Goal: Check status: Check status

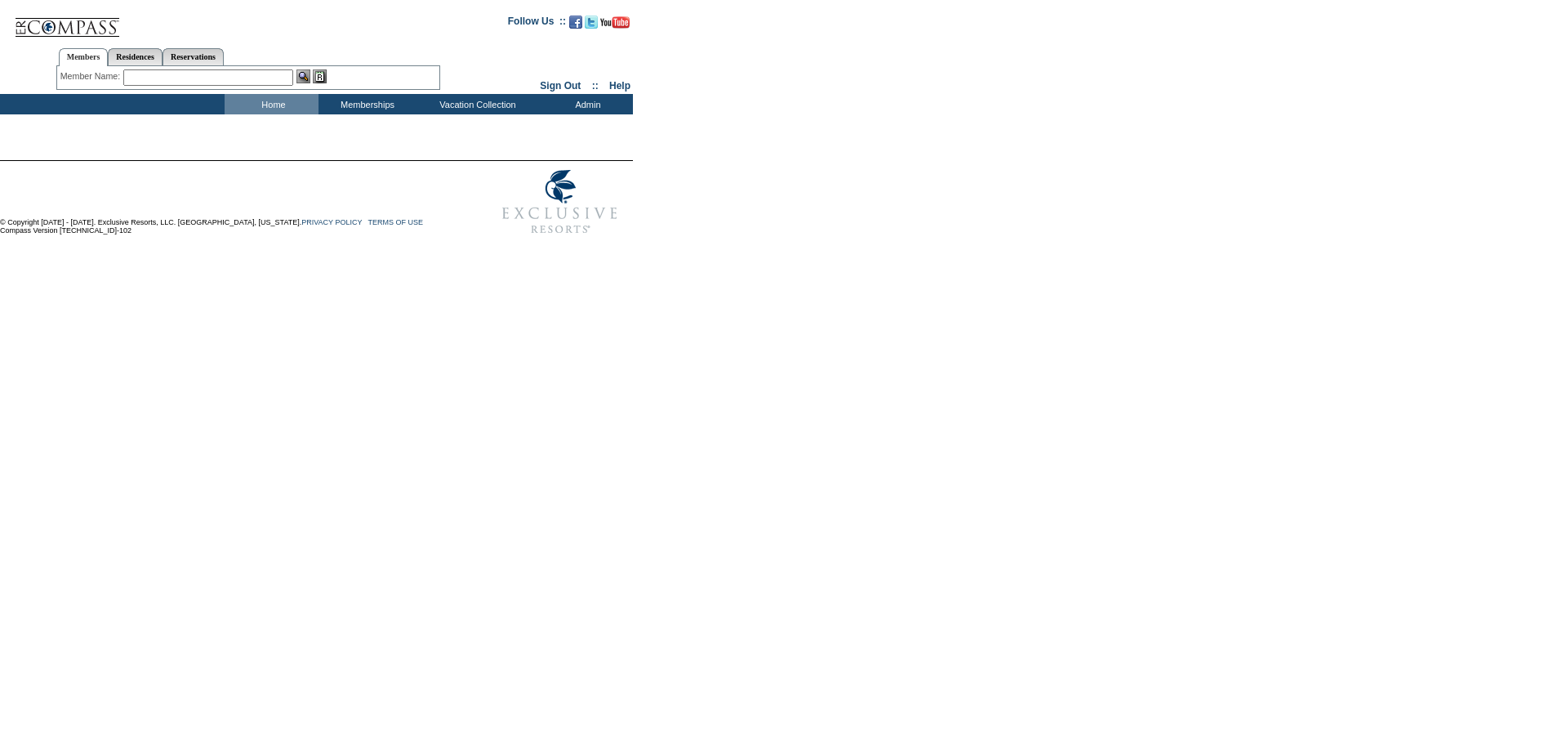
click at [158, 78] on input "text" at bounding box center [208, 77] width 170 height 16
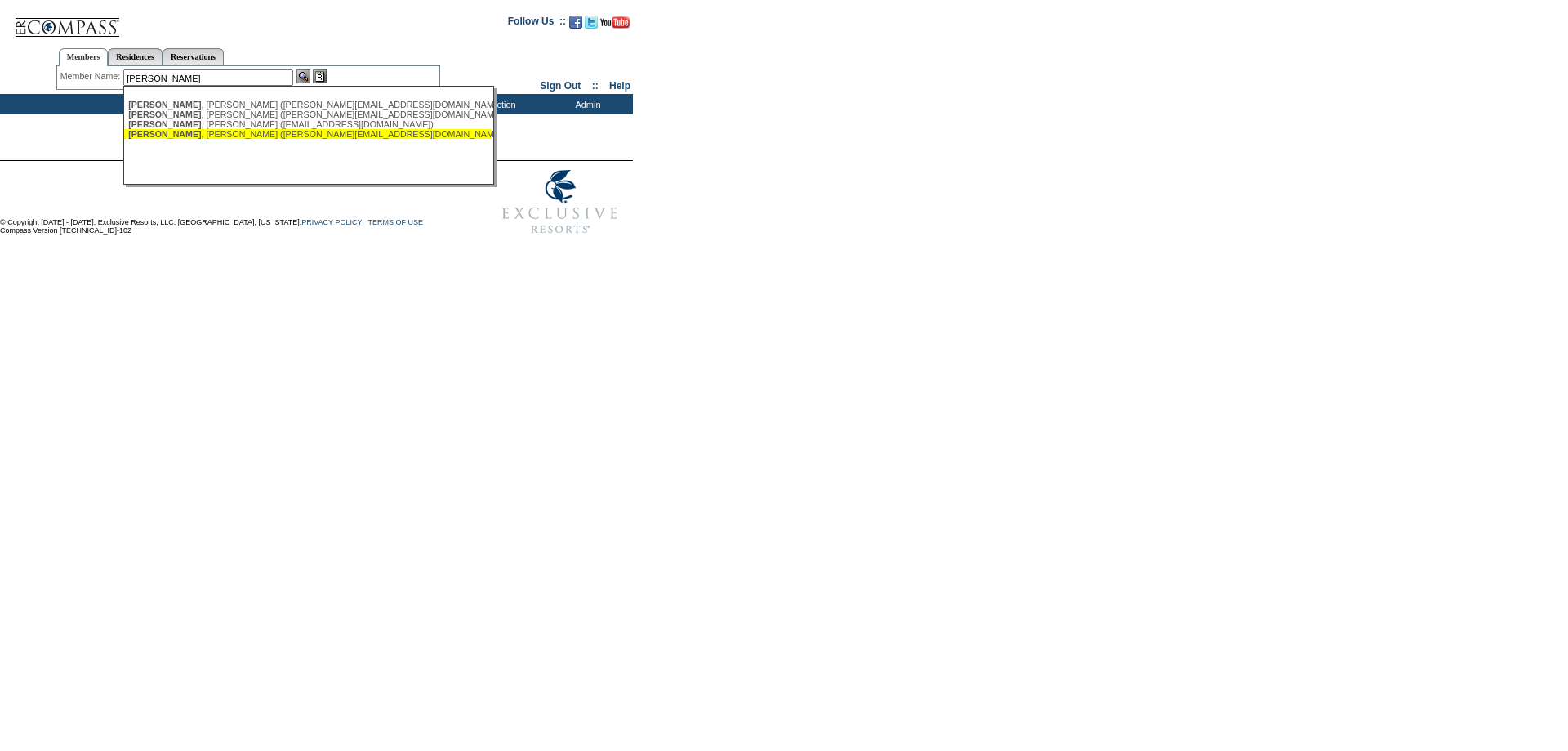
click at [197, 137] on div "[PERSON_NAME] ([PERSON_NAME][EMAIL_ADDRESS][DOMAIN_NAME])" at bounding box center [307, 134] width 359 height 10
type input "[PERSON_NAME] ([PERSON_NAME][EMAIL_ADDRESS][DOMAIN_NAME])"
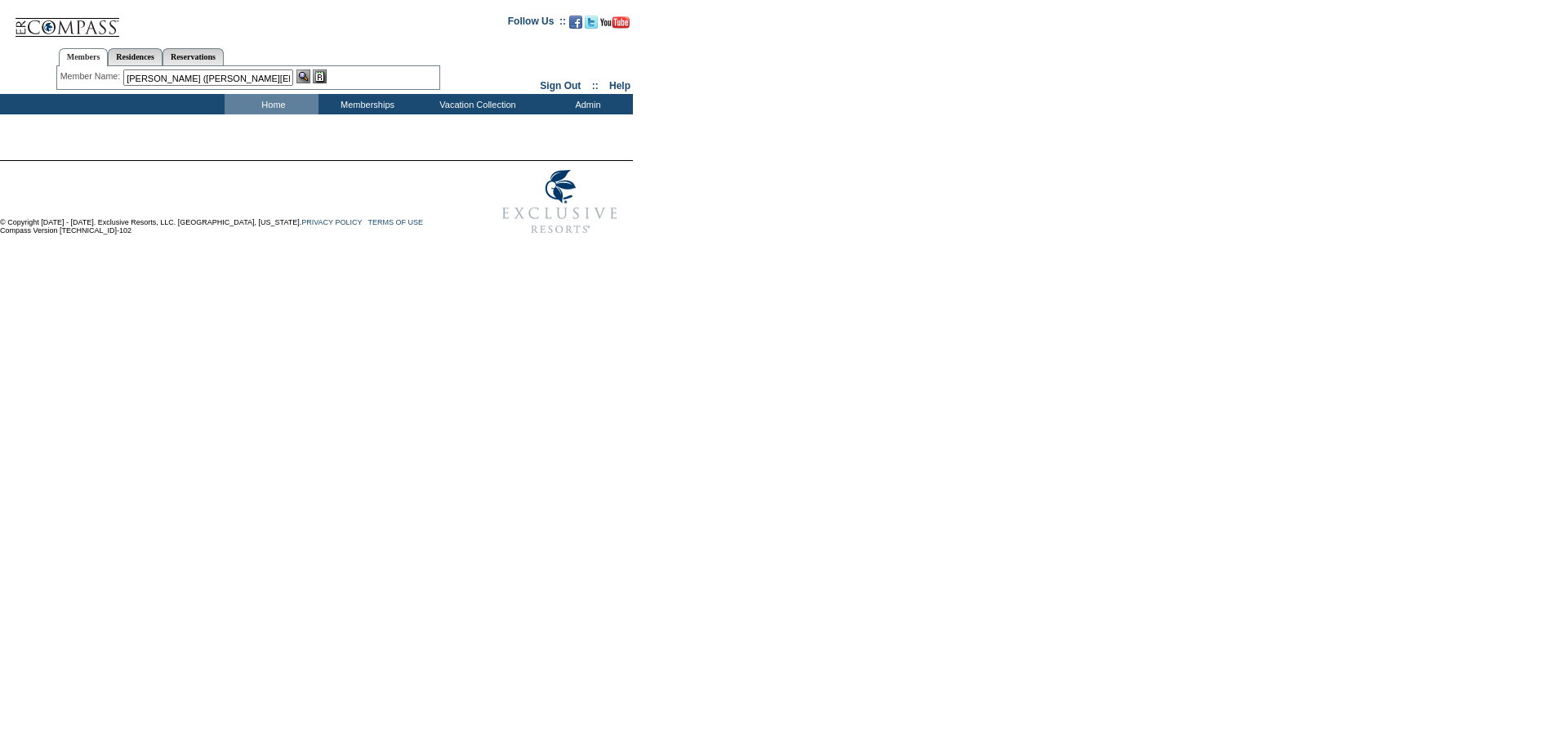
click at [324, 75] on img at bounding box center [319, 75] width 14 height 14
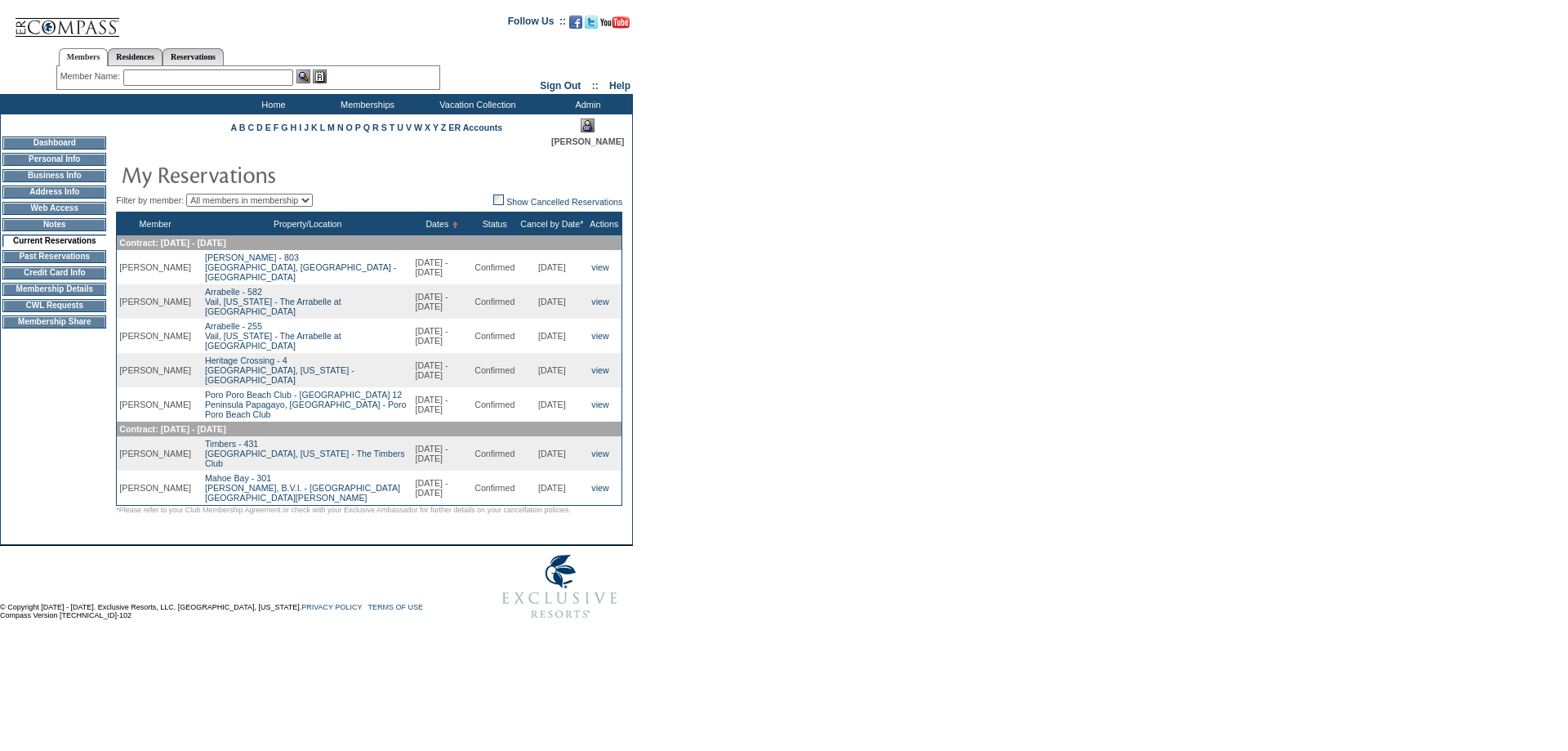
click at [41, 295] on td "Membership Details" at bounding box center [55, 289] width 104 height 13
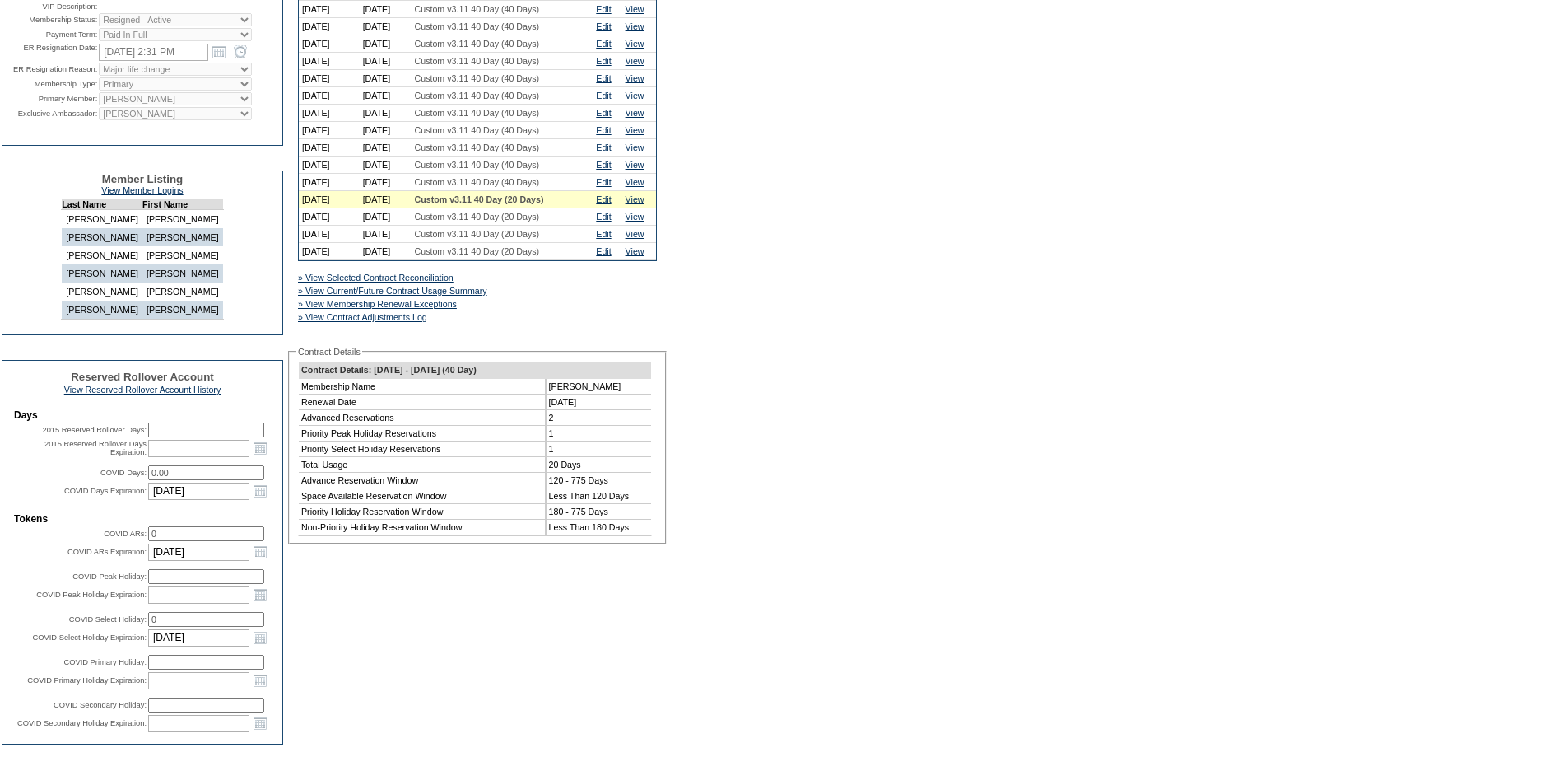
scroll to position [247, 0]
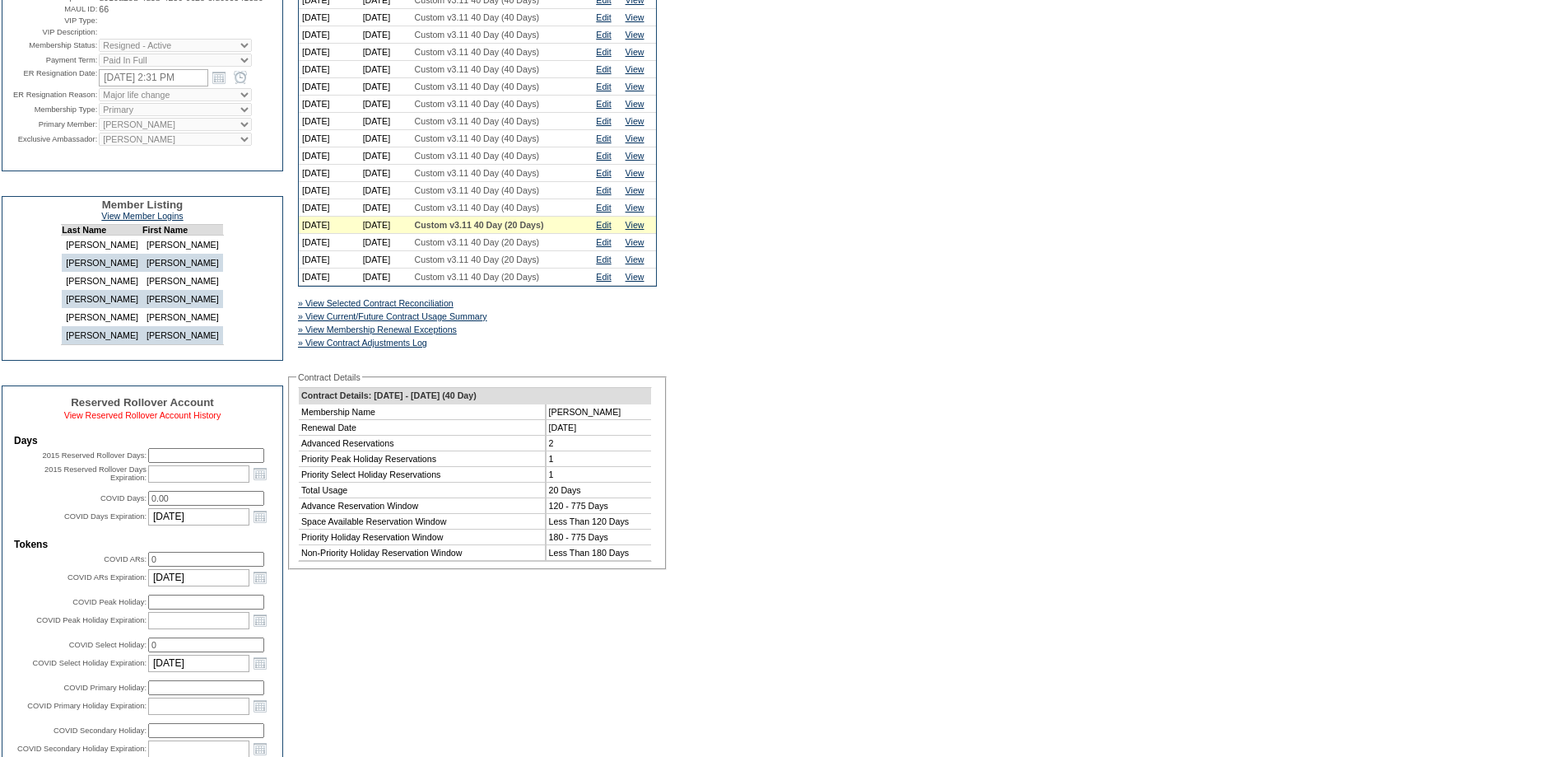
click at [157, 420] on link "View Reserved Rollover Account History" at bounding box center [143, 414] width 158 height 10
click at [100, 420] on link "View Reserved Rollover Account History" at bounding box center [143, 414] width 158 height 10
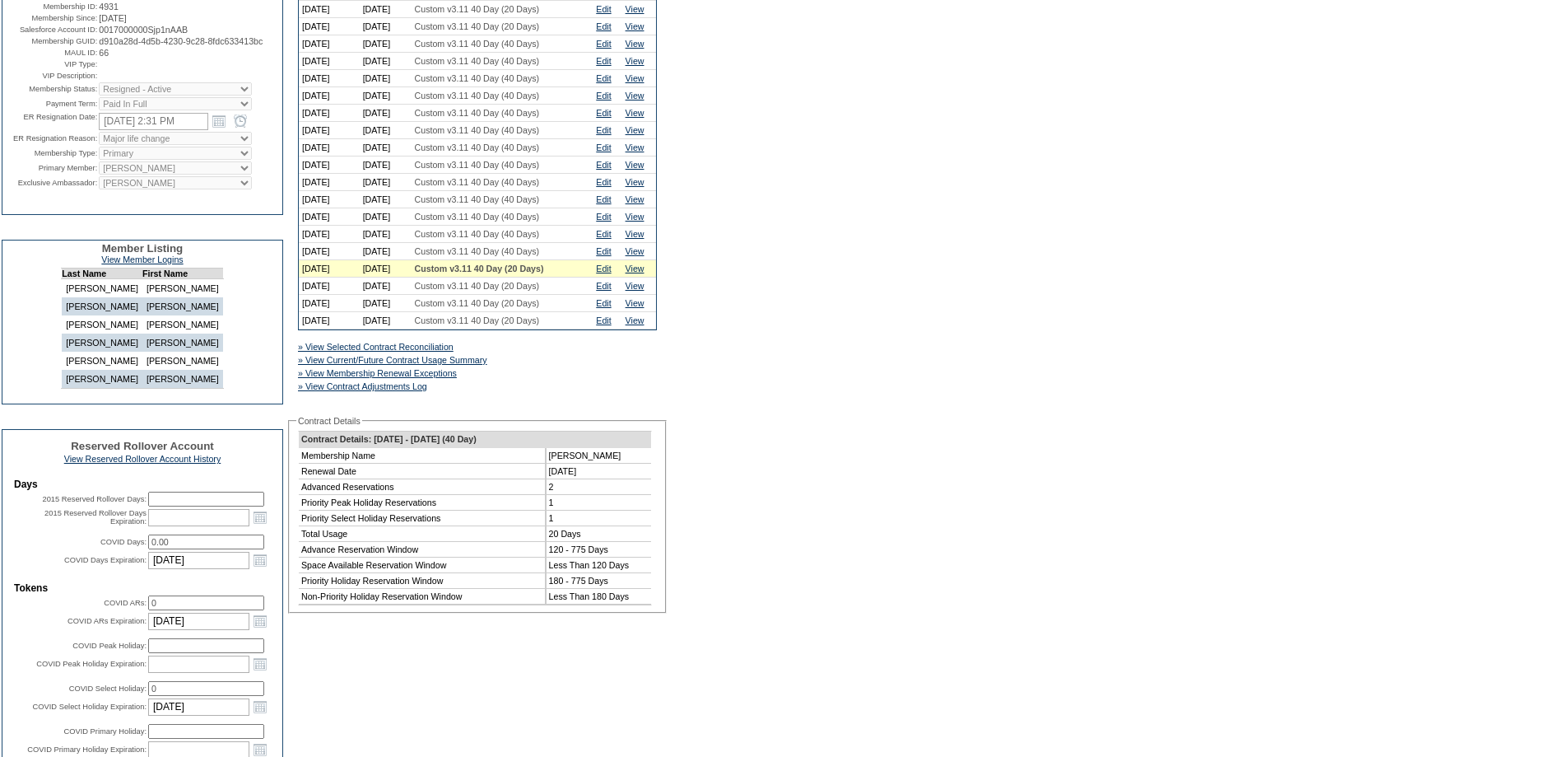
scroll to position [165, 0]
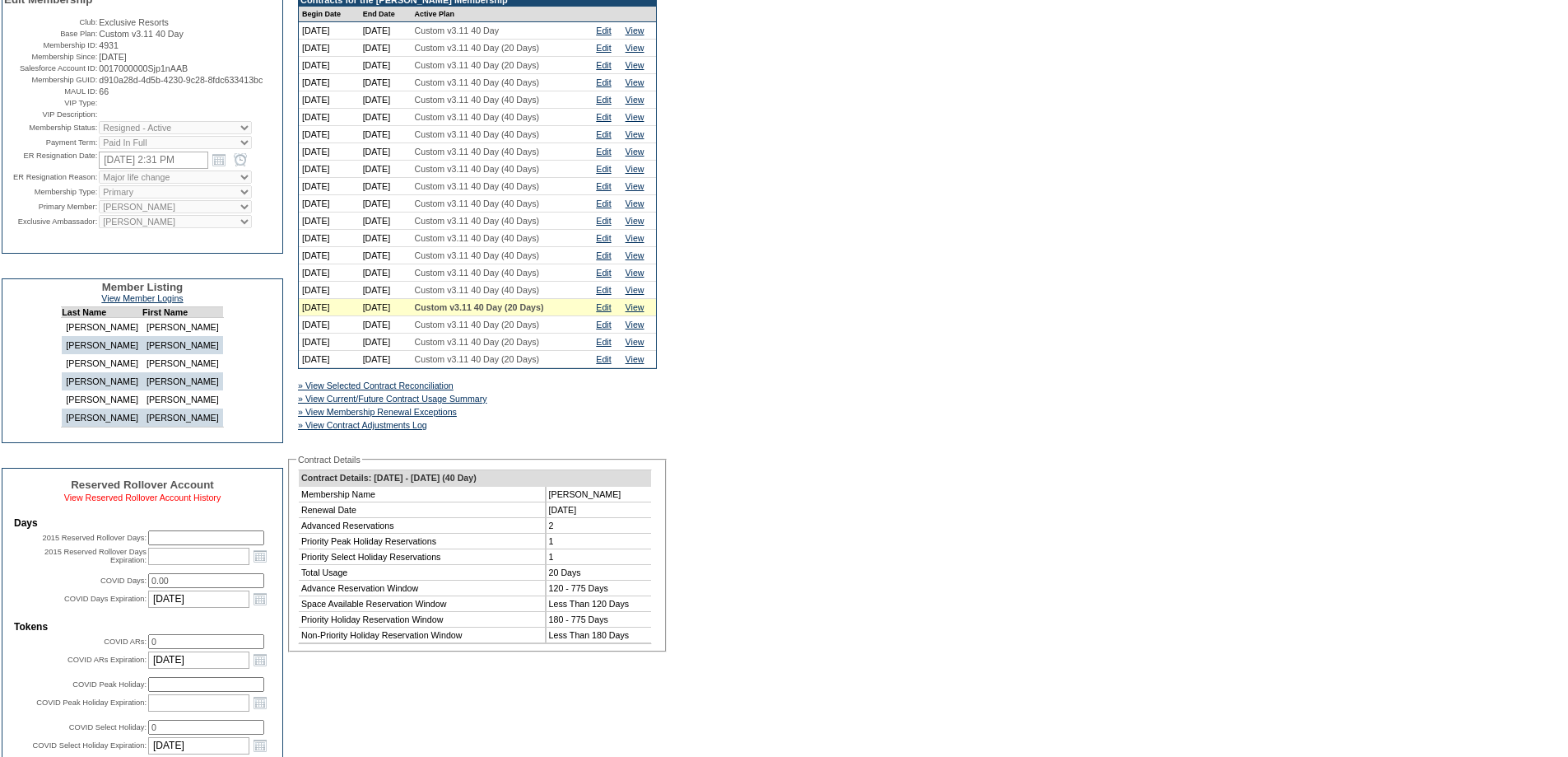
click at [88, 502] on link "View Reserved Rollover Account History" at bounding box center [143, 497] width 158 height 10
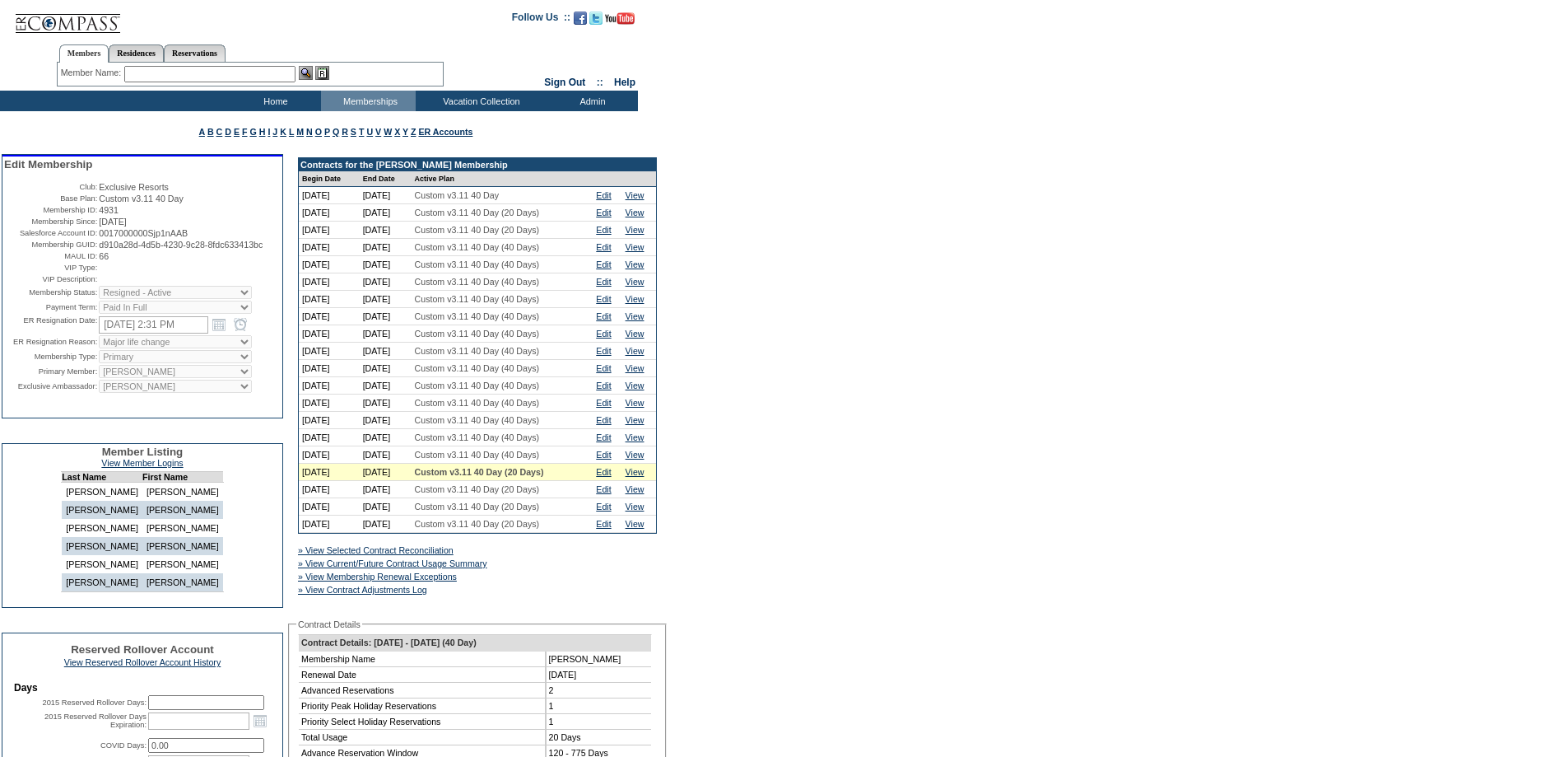
scroll to position [247, 0]
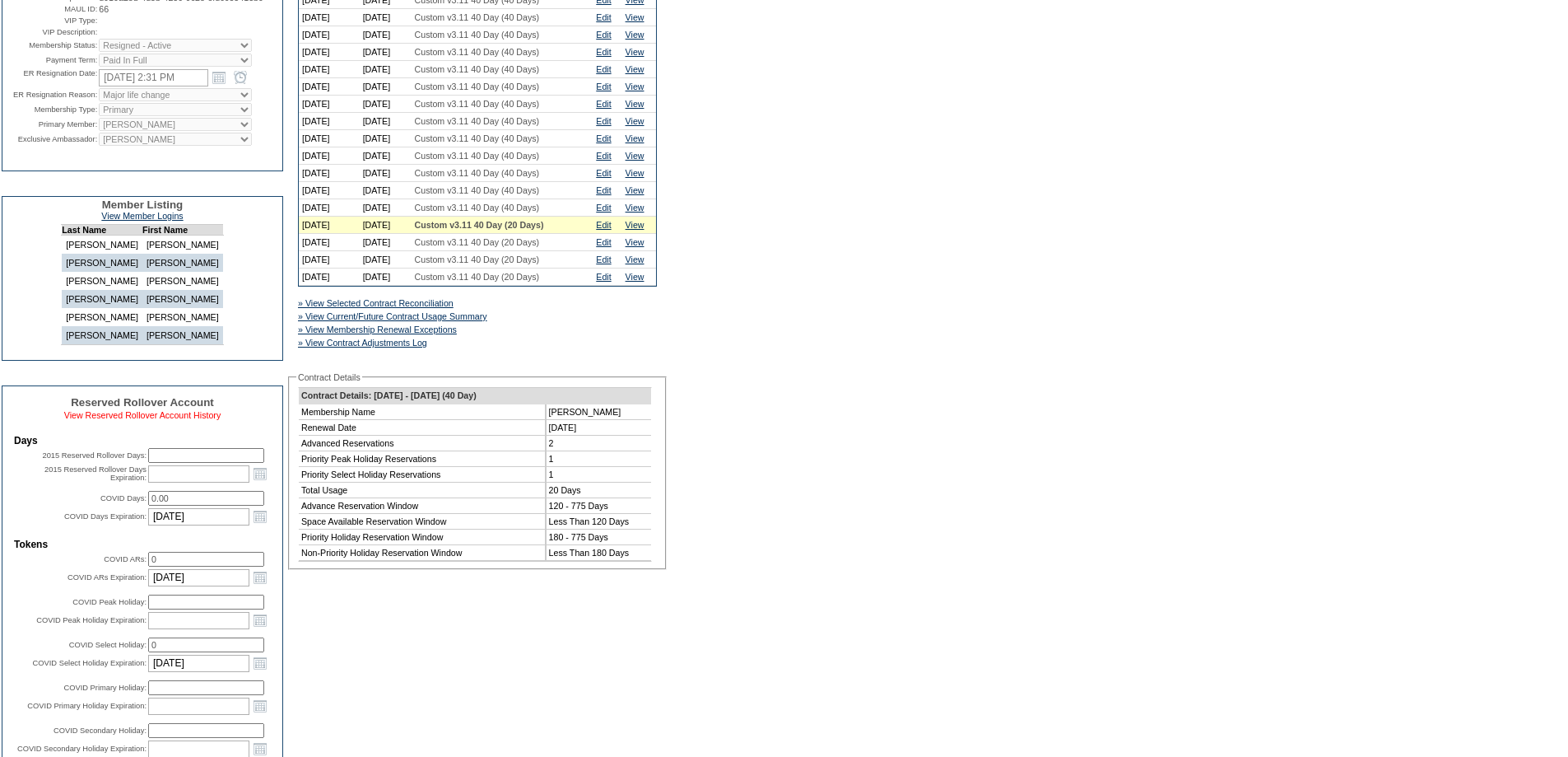
click at [154, 420] on link "View Reserved Rollover Account History" at bounding box center [143, 414] width 158 height 10
click at [609, 230] on link "Edit" at bounding box center [604, 225] width 15 height 10
